Goal: Task Accomplishment & Management: Manage account settings

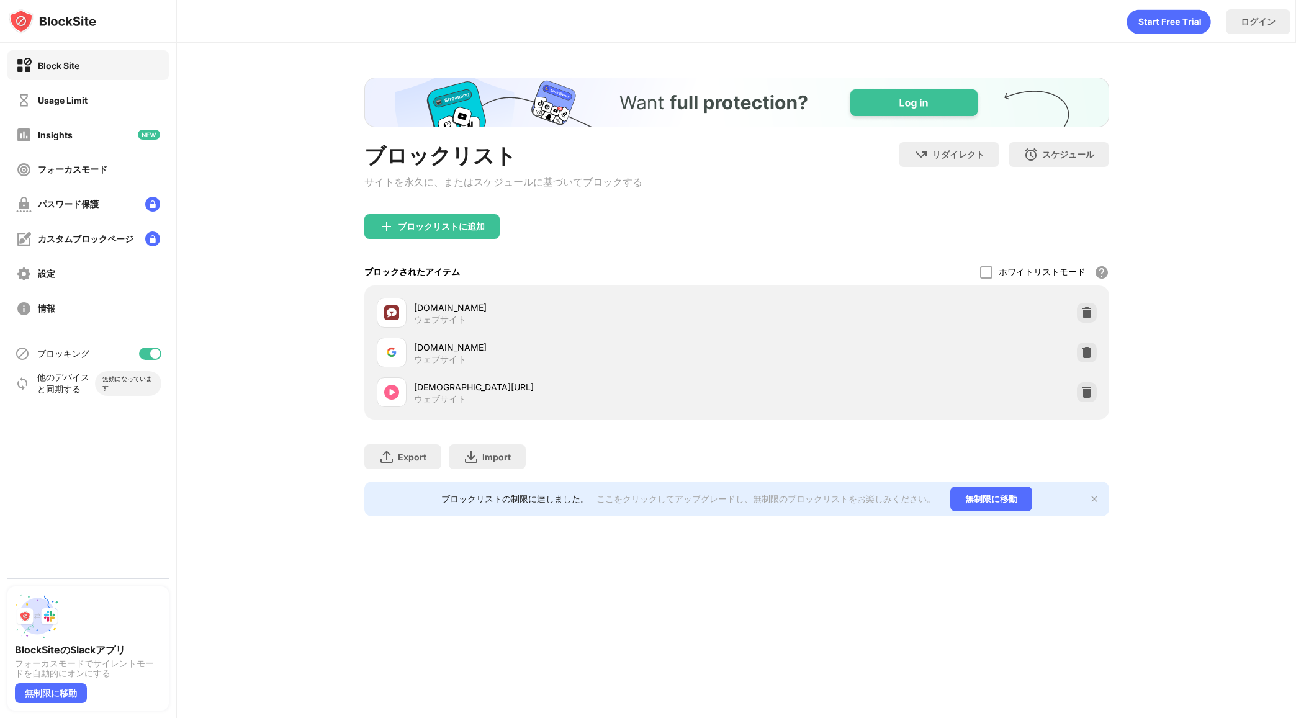
click at [452, 392] on div "[DEMOGRAPHIC_DATA][URL]" at bounding box center [575, 386] width 323 height 13
drag, startPoint x: 452, startPoint y: 391, endPoint x: 502, endPoint y: 395, distance: 49.8
click at [502, 393] on div "[DEMOGRAPHIC_DATA][URL]" at bounding box center [575, 386] width 323 height 13
click at [480, 393] on div "[DEMOGRAPHIC_DATA][URL]" at bounding box center [575, 386] width 323 height 13
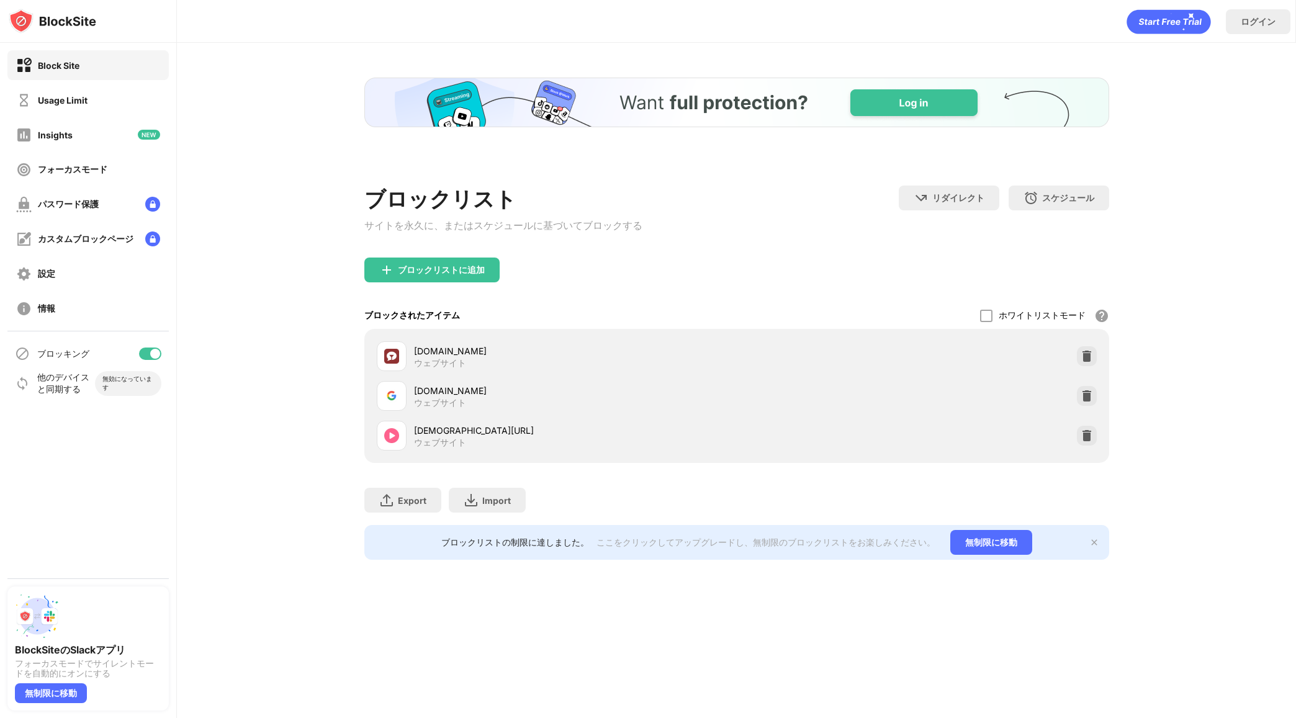
click at [542, 421] on div "[DEMOGRAPHIC_DATA][URL] ウェブサイト" at bounding box center [557, 436] width 360 height 30
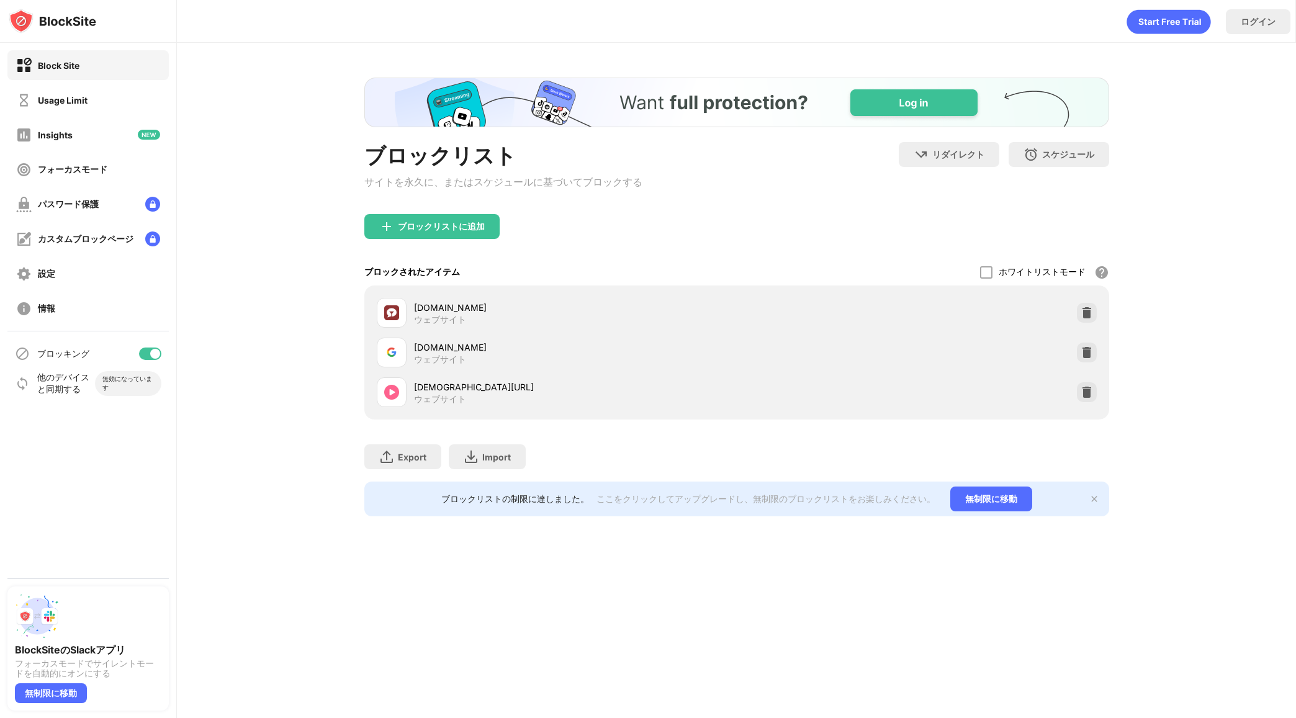
drag, startPoint x: 450, startPoint y: 390, endPoint x: 515, endPoint y: 392, distance: 65.2
click at [515, 393] on div "[DEMOGRAPHIC_DATA][URL]" at bounding box center [575, 386] width 323 height 13
click at [1090, 396] on img at bounding box center [1086, 392] width 12 height 12
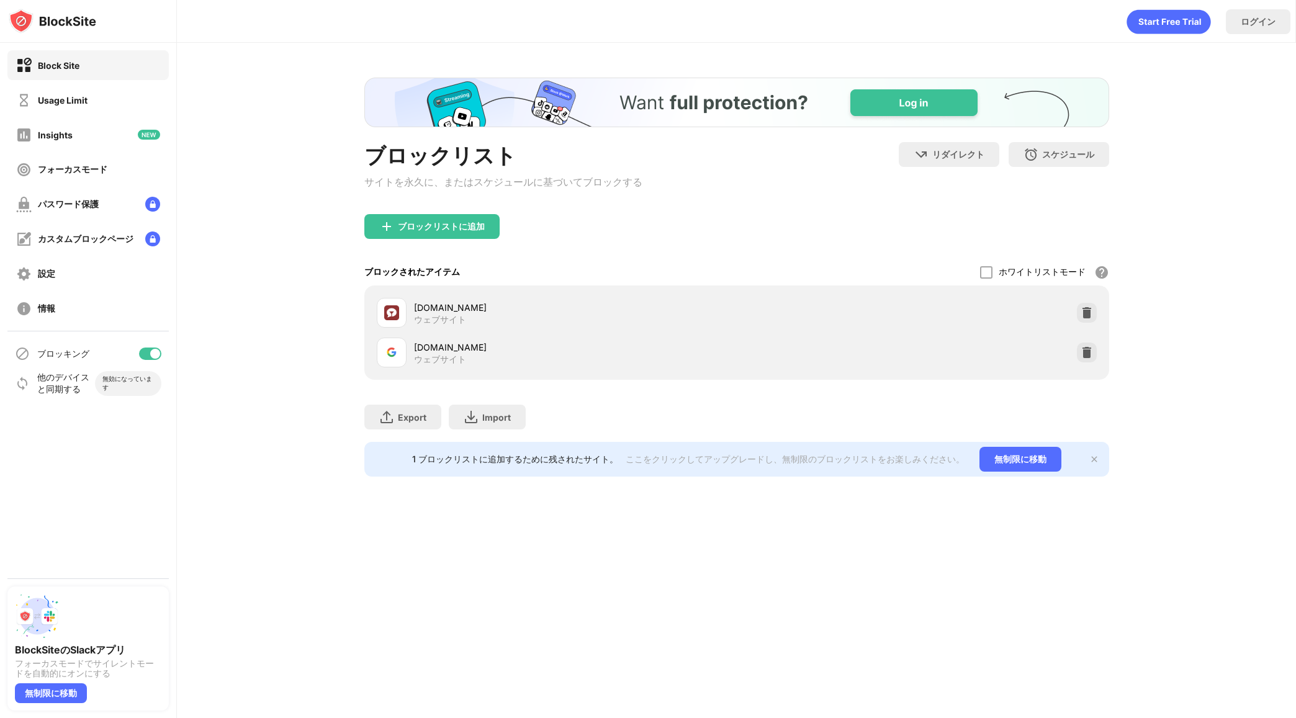
click at [433, 231] on div "ブロックリストに追加" at bounding box center [441, 227] width 87 height 10
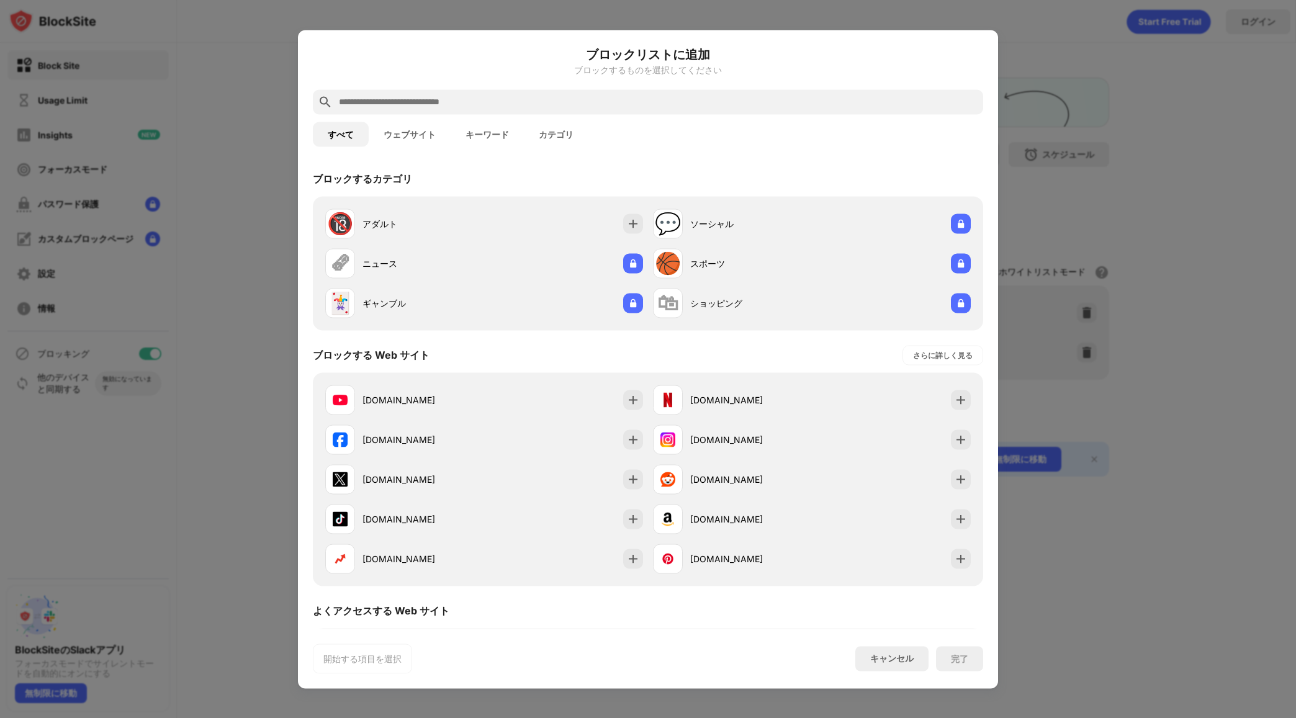
click at [478, 96] on input "text" at bounding box center [658, 101] width 640 height 15
paste input "**********"
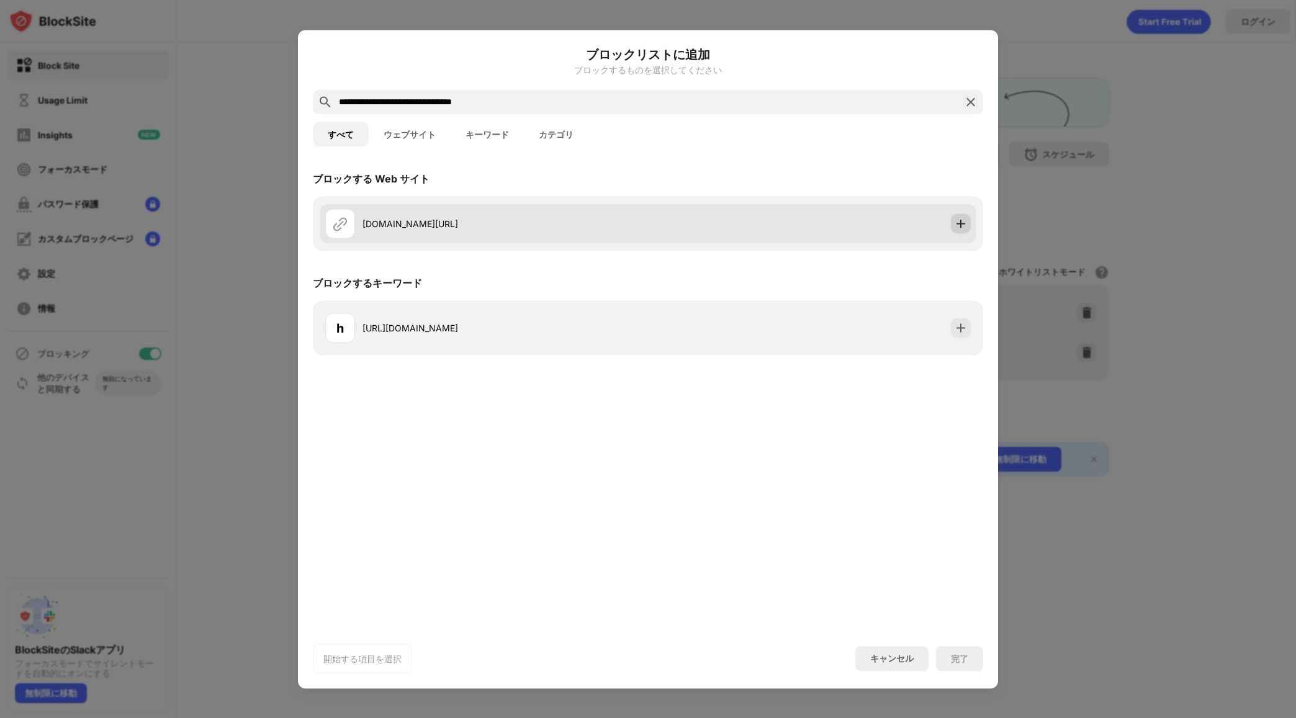
type input "**********"
click at [966, 222] on img at bounding box center [961, 223] width 12 height 12
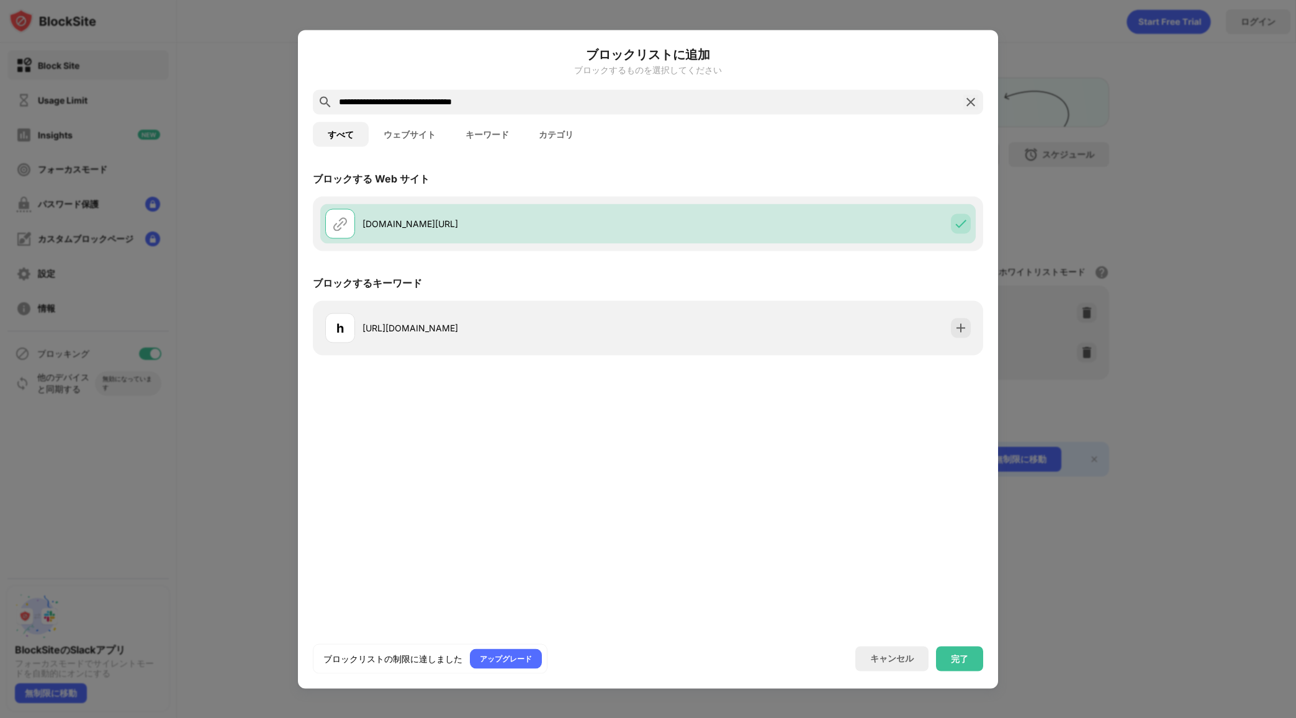
click at [1167, 167] on div at bounding box center [648, 359] width 1296 height 718
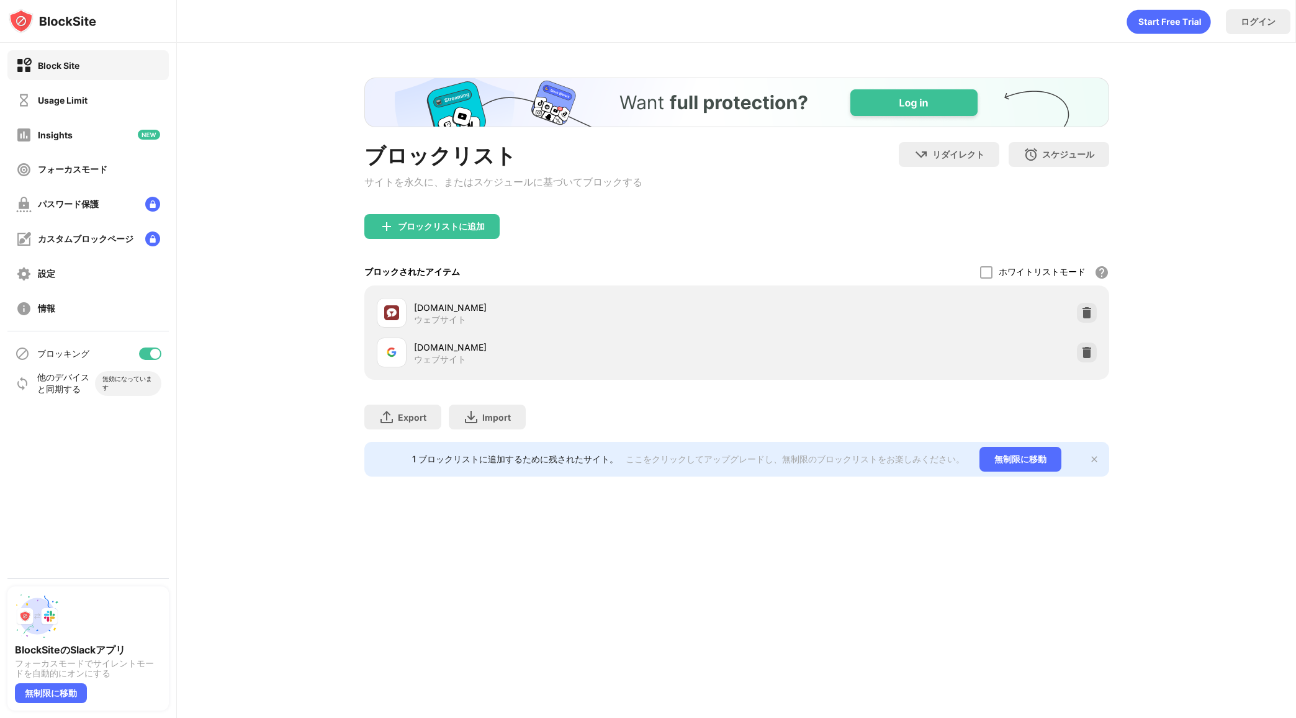
click at [1112, 231] on div "ブロックリスト サイトを永久に、またはスケジュールに基づいてブロックする リダイレクト クリックしてリダイレクトのウェブサイトを設定する スケジュール ブロッ…" at bounding box center [736, 277] width 1119 height 469
click at [429, 230] on div "ブロックリストに追加" at bounding box center [441, 227] width 87 height 10
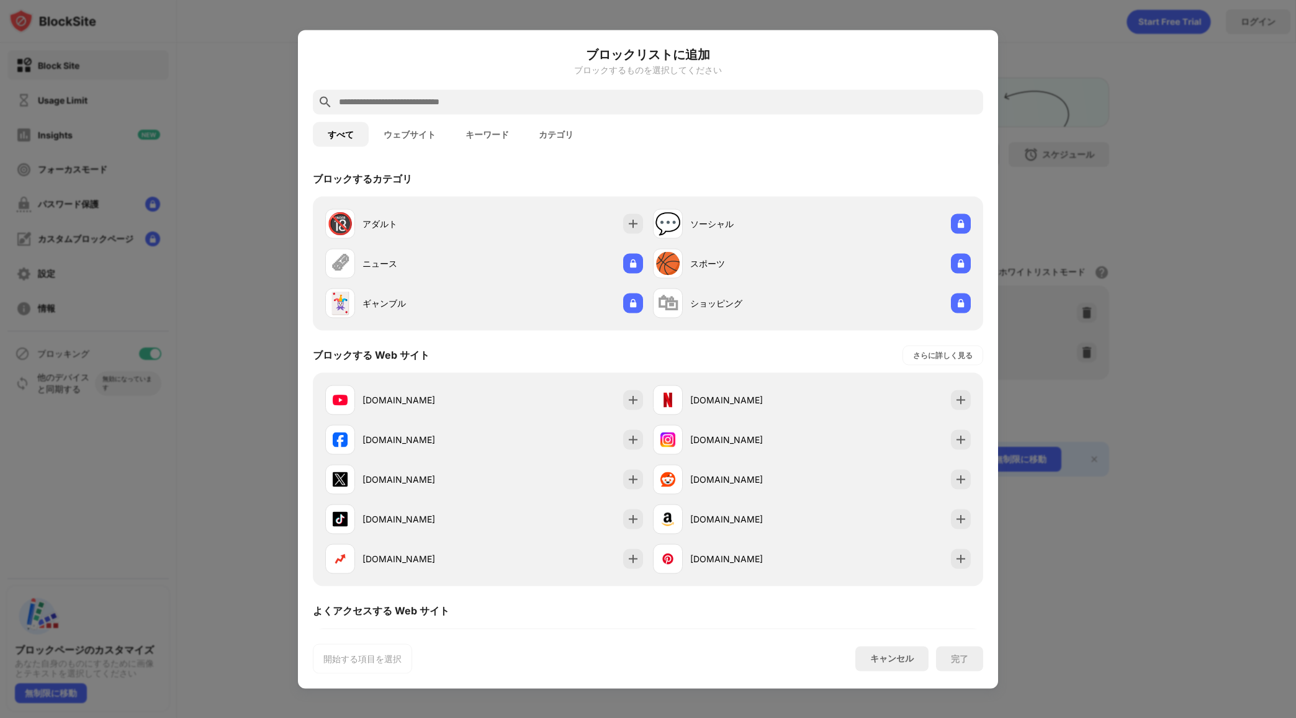
click at [515, 96] on input "text" at bounding box center [658, 101] width 640 height 15
paste input "**********"
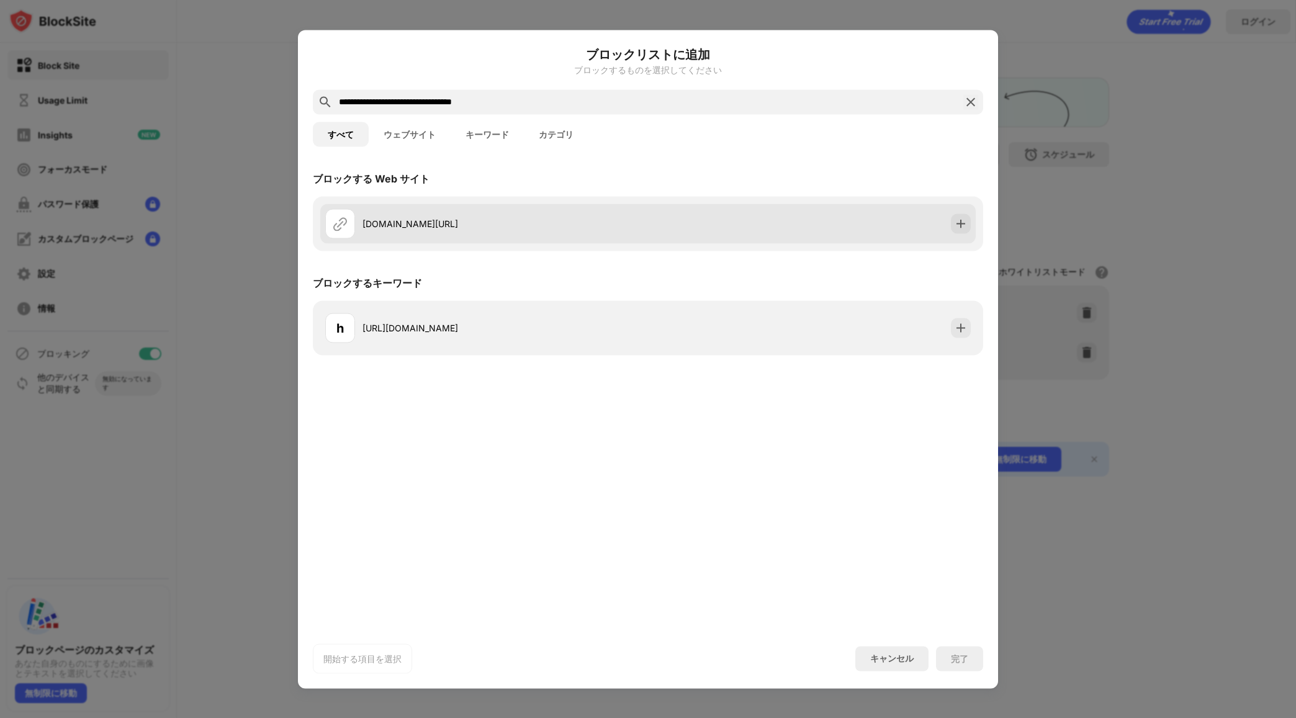
type input "**********"
click at [702, 212] on div "[DOMAIN_NAME][URL]" at bounding box center [647, 224] width 655 height 40
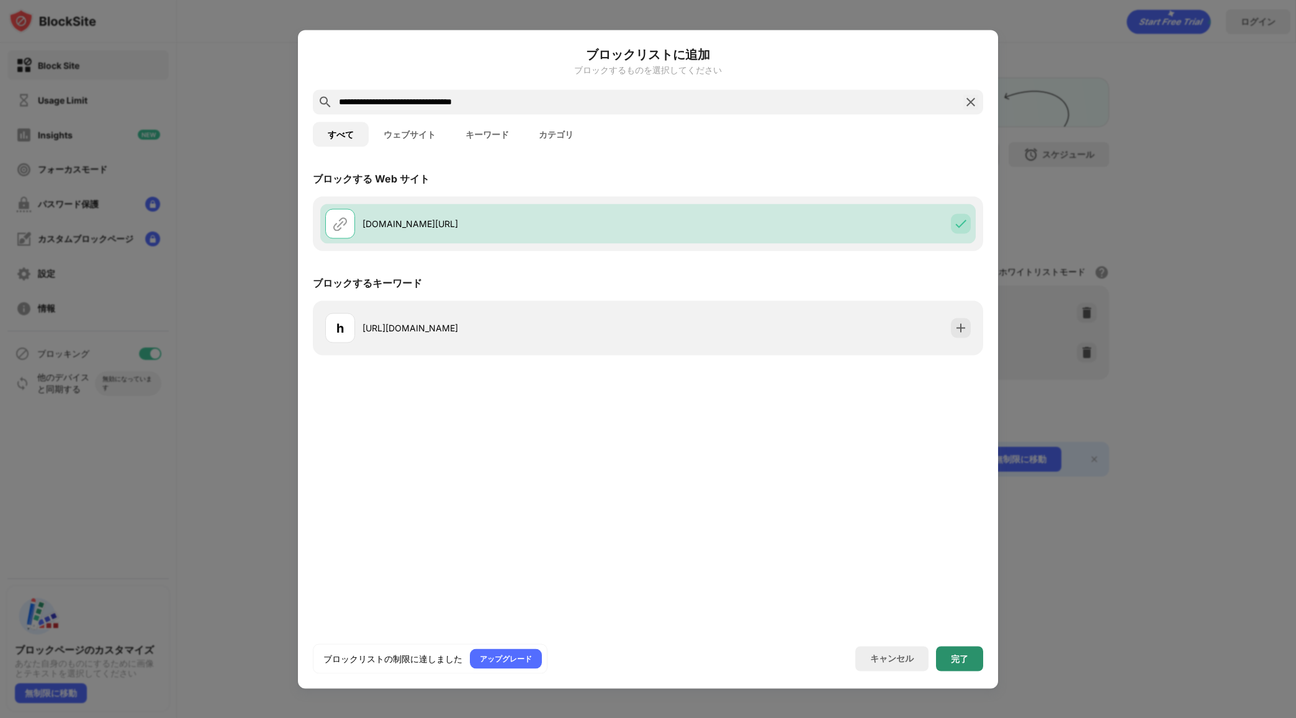
click at [958, 668] on div "完了" at bounding box center [959, 658] width 47 height 25
